Goal: Book appointment/travel/reservation

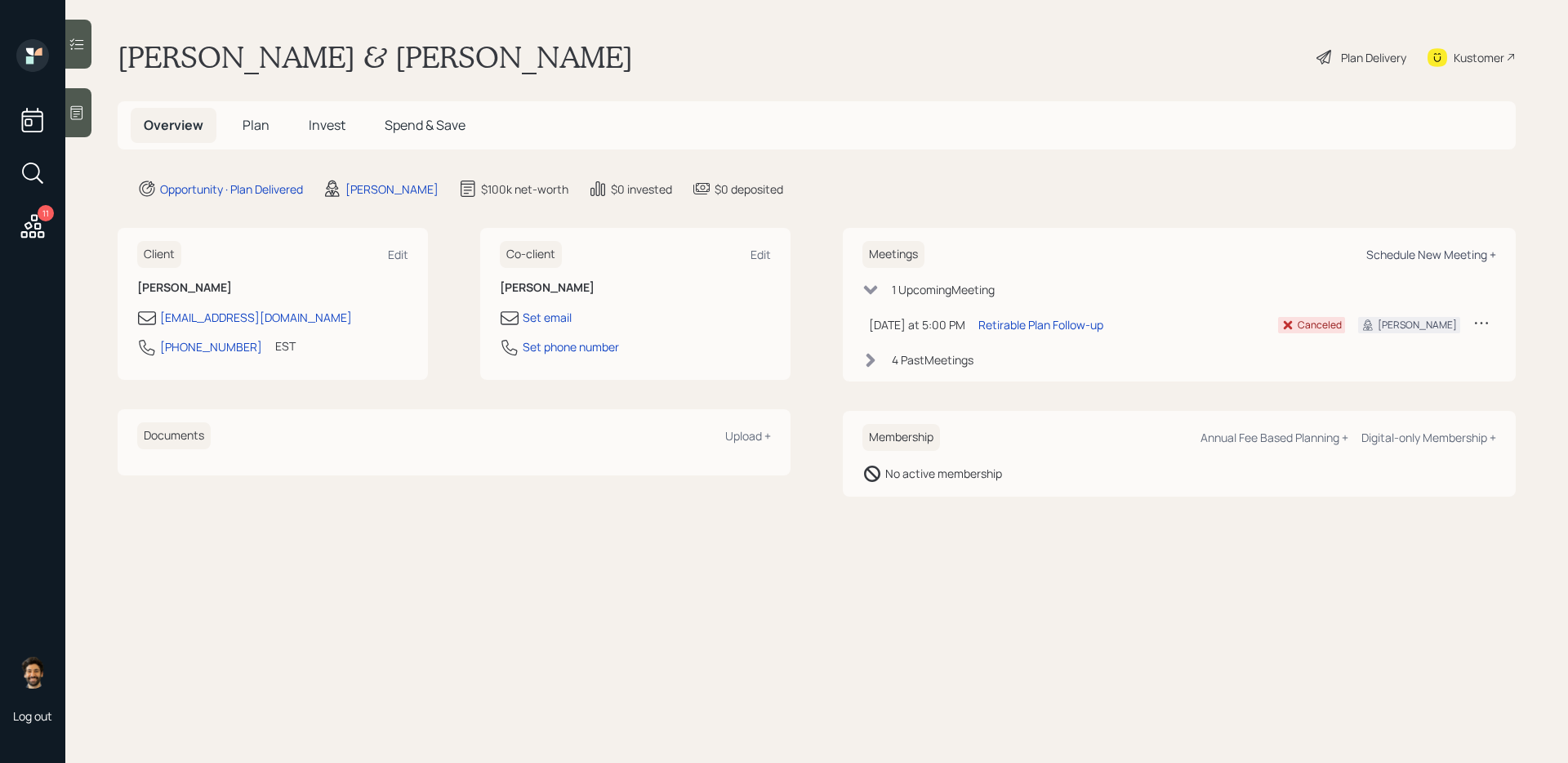
click at [1200, 253] on div "Schedule New Meeting +" at bounding box center [1431, 255] width 130 height 16
select select "f14b762f-c7c2-4b89-9227-8fa891345eea"
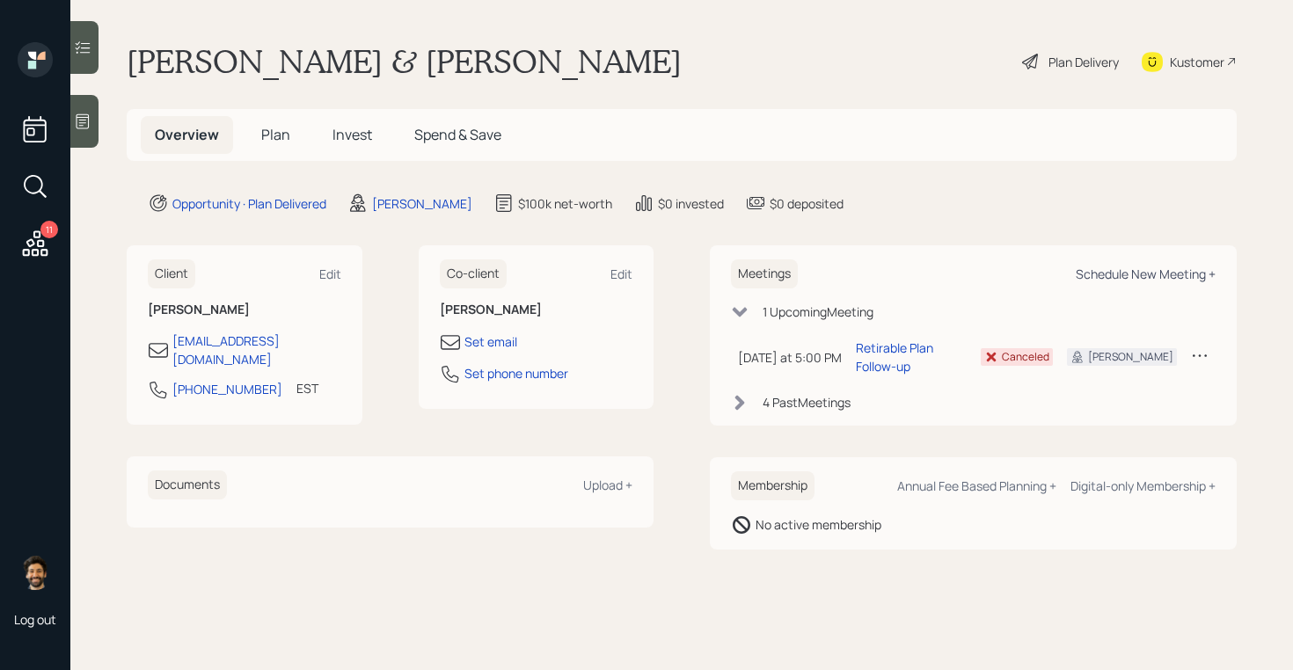
click at [1097, 270] on div "Schedule New Meeting +" at bounding box center [1145, 274] width 140 height 17
select select "f14b762f-c7c2-4b89-9227-8fa891345eea"
